Goal: Use online tool/utility: Utilize a website feature to perform a specific function

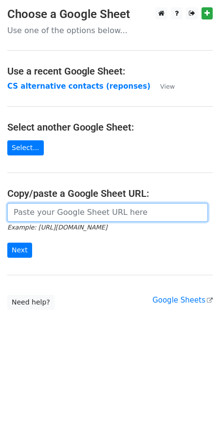
click at [47, 216] on input "url" at bounding box center [107, 212] width 201 height 19
paste input "https://docs.google.com/spreadsheets/d/1qQHD5SoE2zCQxW73jNxLPRujqbOdsJS1upL9tDW…"
type input "https://docs.google.com/spreadsheets/d/1qQHD5SoE2zCQxW73jNxLPRujqbOdsJS1upL9tDW…"
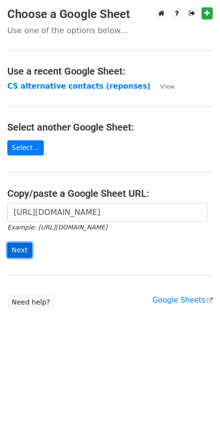
click at [26, 244] on input "Next" at bounding box center [19, 250] width 25 height 15
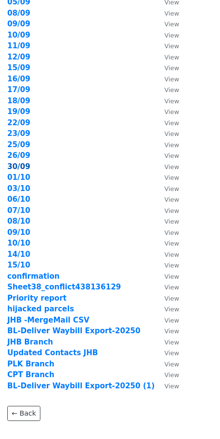
scroll to position [194, 0]
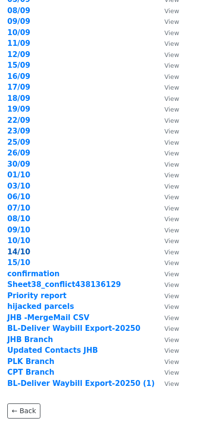
click at [22, 250] on strong "14/10" at bounding box center [18, 252] width 23 height 9
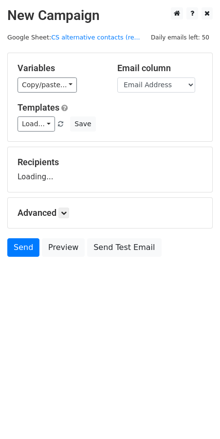
click at [46, 177] on div "Recipients Loading..." at bounding box center [110, 169] width 185 height 25
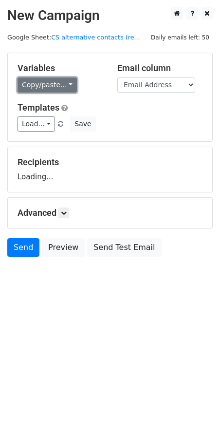
click at [62, 86] on link "Copy/paste..." at bounding box center [47, 85] width 59 height 15
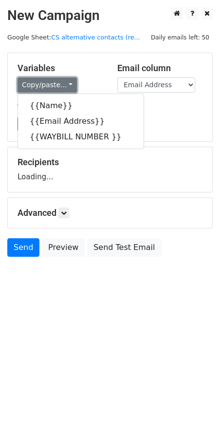
click at [62, 86] on link "Copy/paste..." at bounding box center [47, 85] width 59 height 15
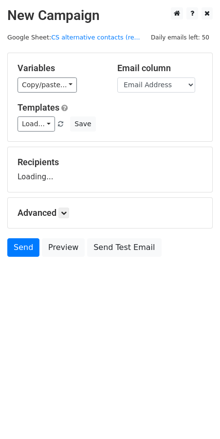
click at [48, 178] on div "Recipients Loading..." at bounding box center [110, 169] width 185 height 25
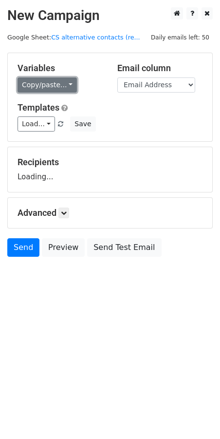
click at [71, 80] on link "Copy/paste..." at bounding box center [47, 85] width 59 height 15
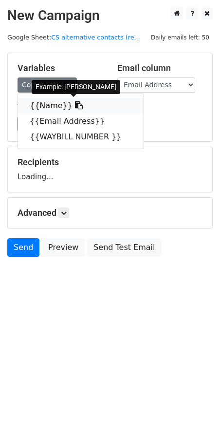
click at [44, 107] on link "{{Name}}" at bounding box center [81, 106] width 126 height 16
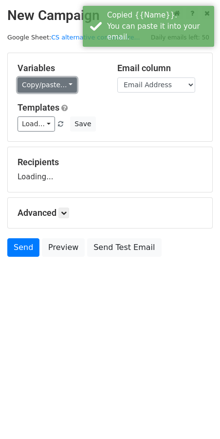
click at [65, 90] on link "Copy/paste..." at bounding box center [47, 85] width 59 height 15
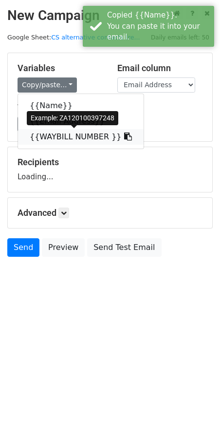
click at [51, 137] on link "{{WAYBILL NUMBER }}" at bounding box center [81, 137] width 126 height 16
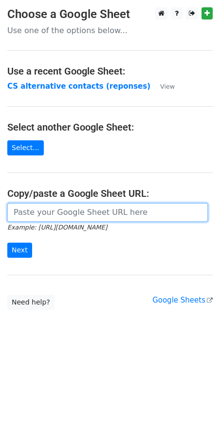
click at [20, 214] on input "url" at bounding box center [107, 212] width 201 height 19
paste input "https://docs.google.com/spreadsheets/d/1qQHD5SoE2zCQxW73jNxLPRujqbOdsJS1upL9tDW…"
type input "https://docs.google.com/spreadsheets/d/1qQHD5SoE2zCQxW73jNxLPRujqbOdsJS1upL9tDW…"
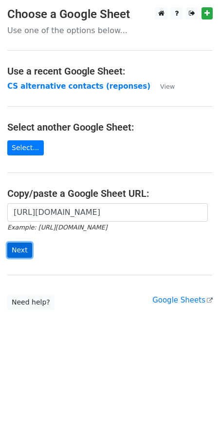
click at [26, 251] on input "Next" at bounding box center [19, 250] width 25 height 15
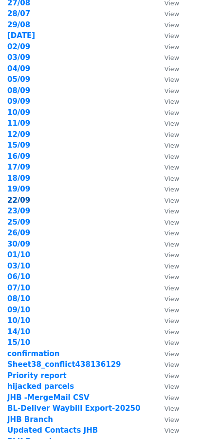
scroll to position [119, 0]
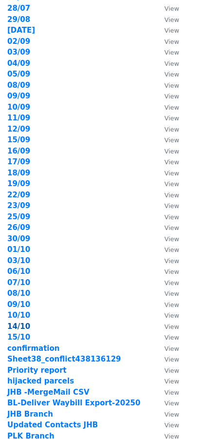
click at [21, 329] on strong "14/10" at bounding box center [18, 326] width 23 height 9
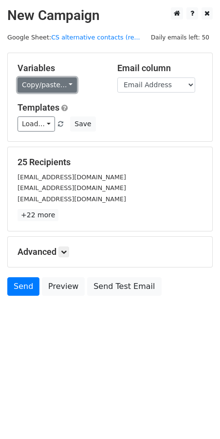
click at [61, 86] on link "Copy/paste..." at bounding box center [47, 85] width 59 height 15
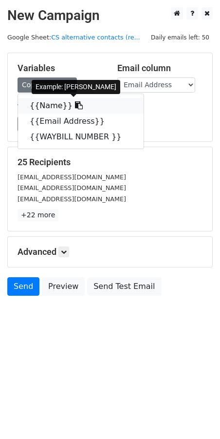
click at [47, 110] on link "{{Name}}" at bounding box center [81, 106] width 126 height 16
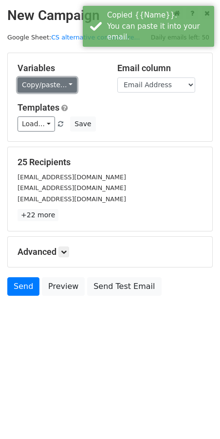
click at [65, 85] on link "Copy/paste..." at bounding box center [47, 85] width 59 height 15
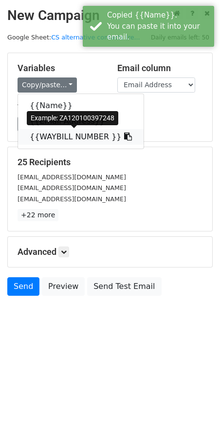
click at [60, 136] on link "{{WAYBILL NUMBER }}" at bounding box center [81, 137] width 126 height 16
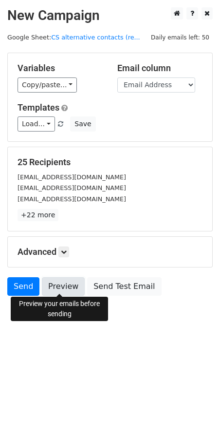
click at [61, 284] on link "Preview" at bounding box center [63, 286] width 43 height 19
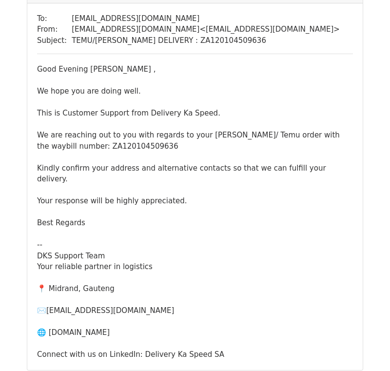
scroll to position [1049, 0]
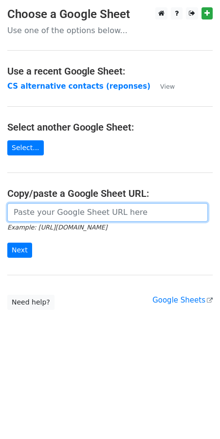
click at [24, 212] on input "url" at bounding box center [107, 212] width 201 height 19
paste input "https://docs.google.com/spreadsheets/d/1qQHD5SoE2zCQxW73jNxLPRujqbOdsJS1upL9tDW…"
type input "https://docs.google.com/spreadsheets/d/1qQHD5SoE2zCQxW73jNxLPRujqbOdsJS1upL9tDW…"
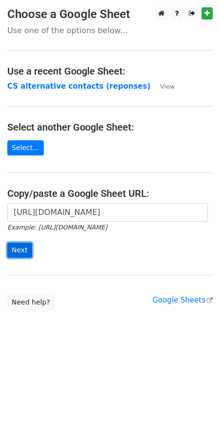
click at [21, 244] on input "Next" at bounding box center [19, 250] width 25 height 15
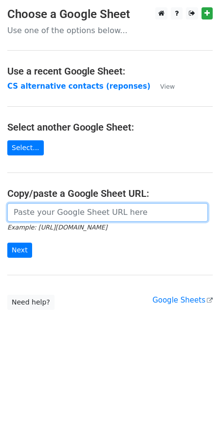
click at [26, 211] on input "url" at bounding box center [107, 212] width 201 height 19
paste input "[URL][DOMAIN_NAME]"
type input "[URL][DOMAIN_NAME]"
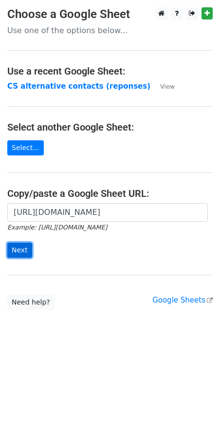
scroll to position [0, 0]
click at [16, 248] on input "Next" at bounding box center [19, 250] width 25 height 15
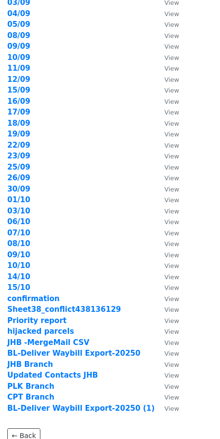
scroll to position [181, 0]
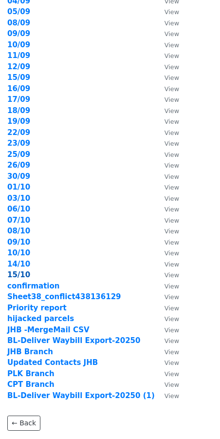
click at [16, 275] on strong "15/10" at bounding box center [18, 275] width 23 height 9
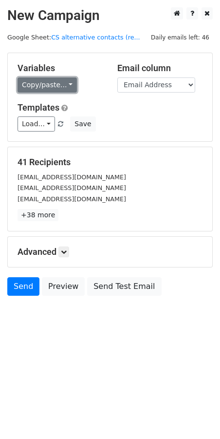
click at [60, 88] on link "Copy/paste..." at bounding box center [47, 85] width 59 height 15
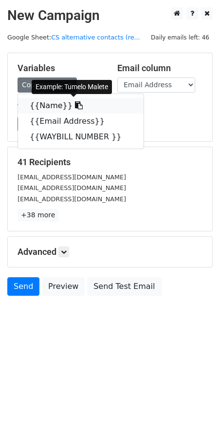
click at [56, 106] on link "{{Name}}" at bounding box center [81, 106] width 126 height 16
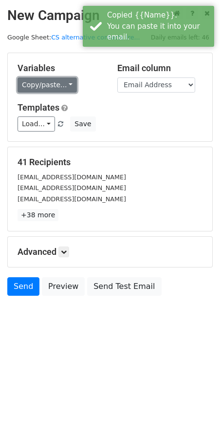
click at [65, 89] on link "Copy/paste..." at bounding box center [47, 85] width 59 height 15
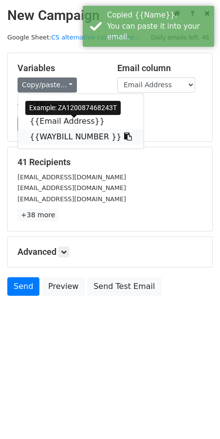
click at [68, 138] on link "{{WAYBILL NUMBER }}" at bounding box center [81, 137] width 126 height 16
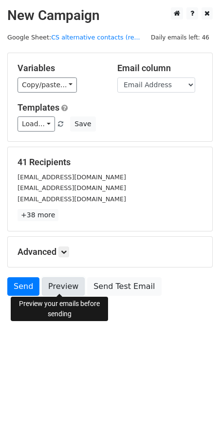
click at [58, 279] on link "Preview" at bounding box center [63, 286] width 43 height 19
